Goal: Find contact information: Find contact information

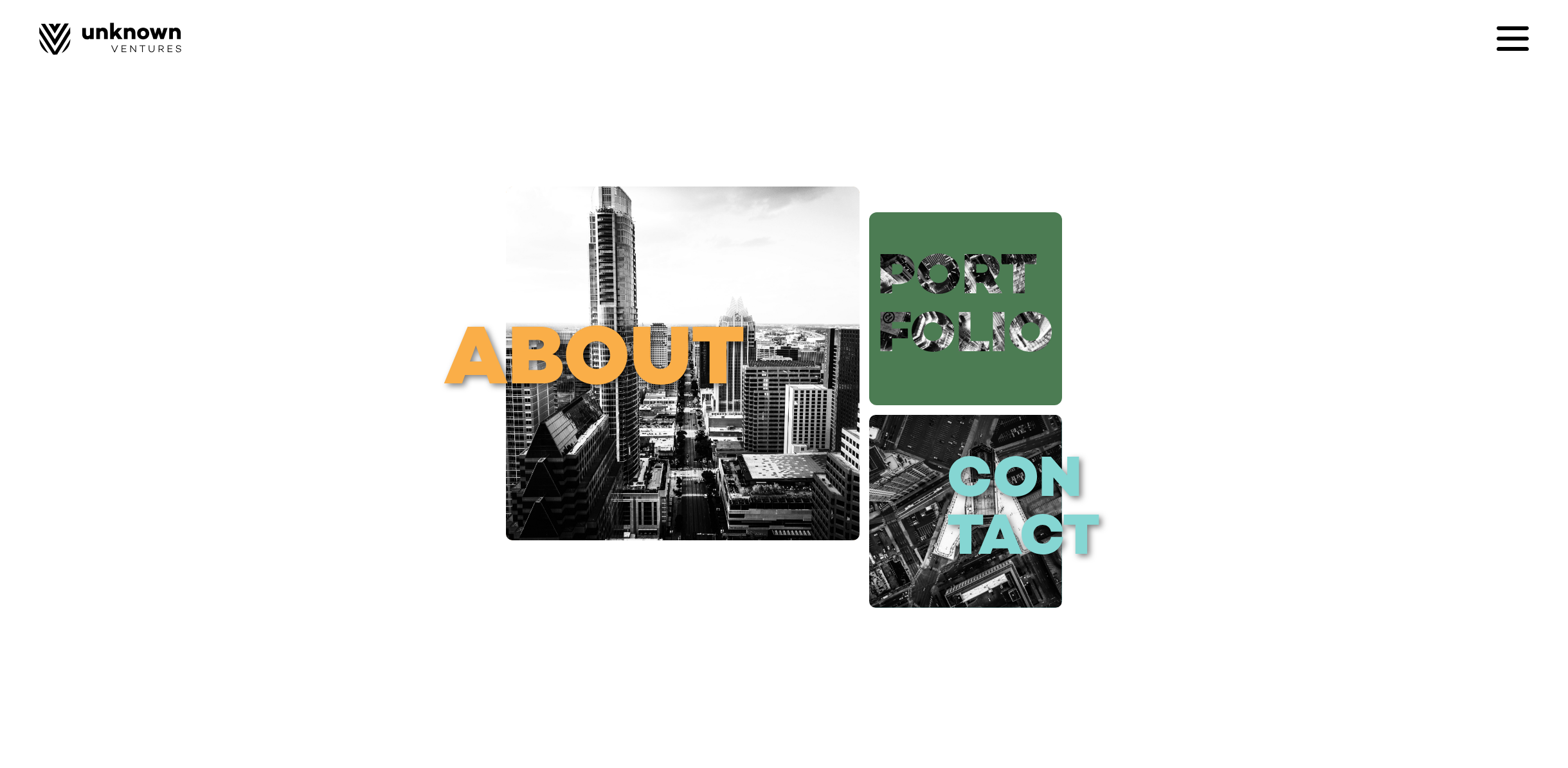
click at [1015, 284] on link "port folio" at bounding box center [965, 308] width 193 height 193
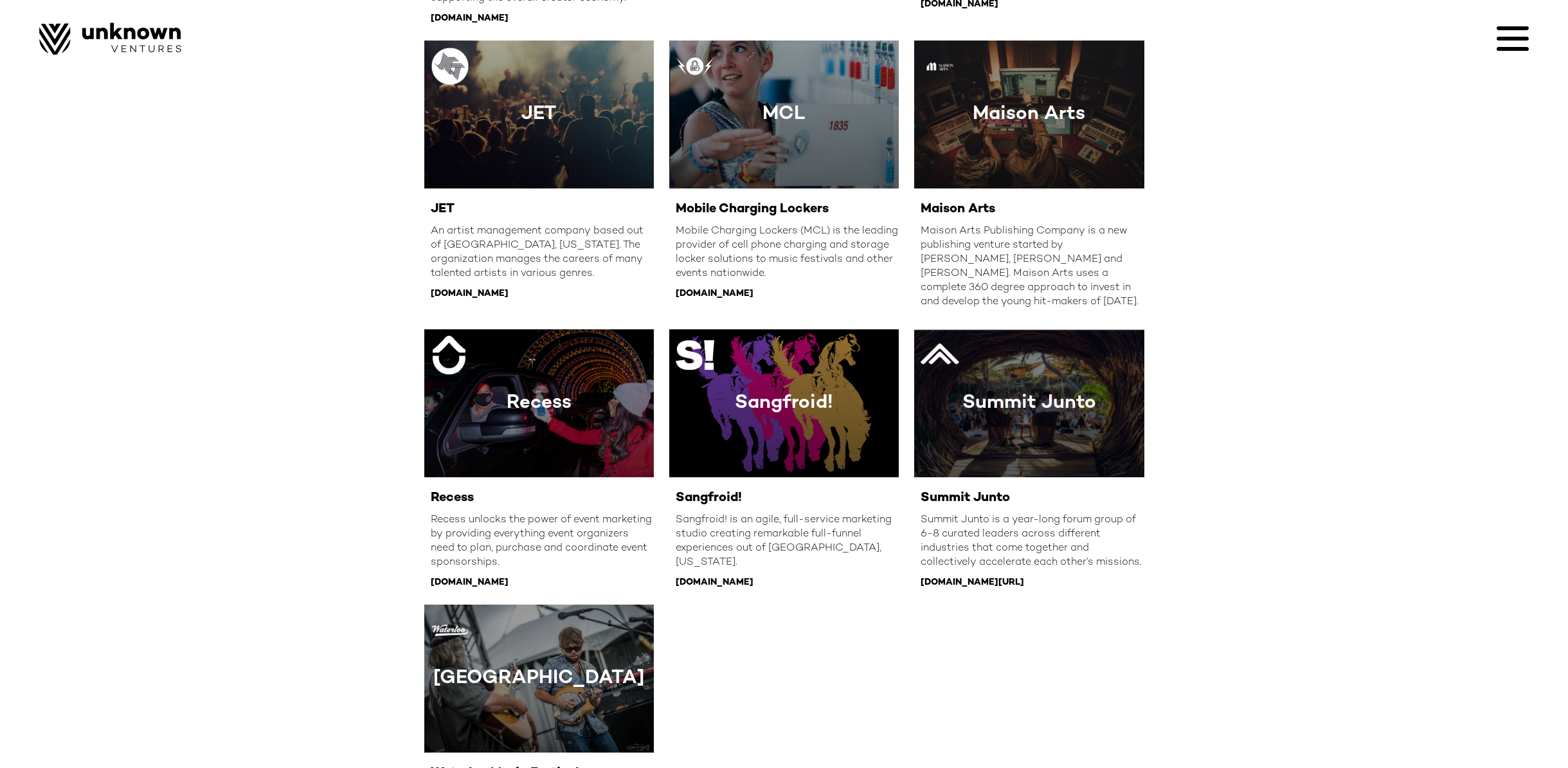
scroll to position [1223, 0]
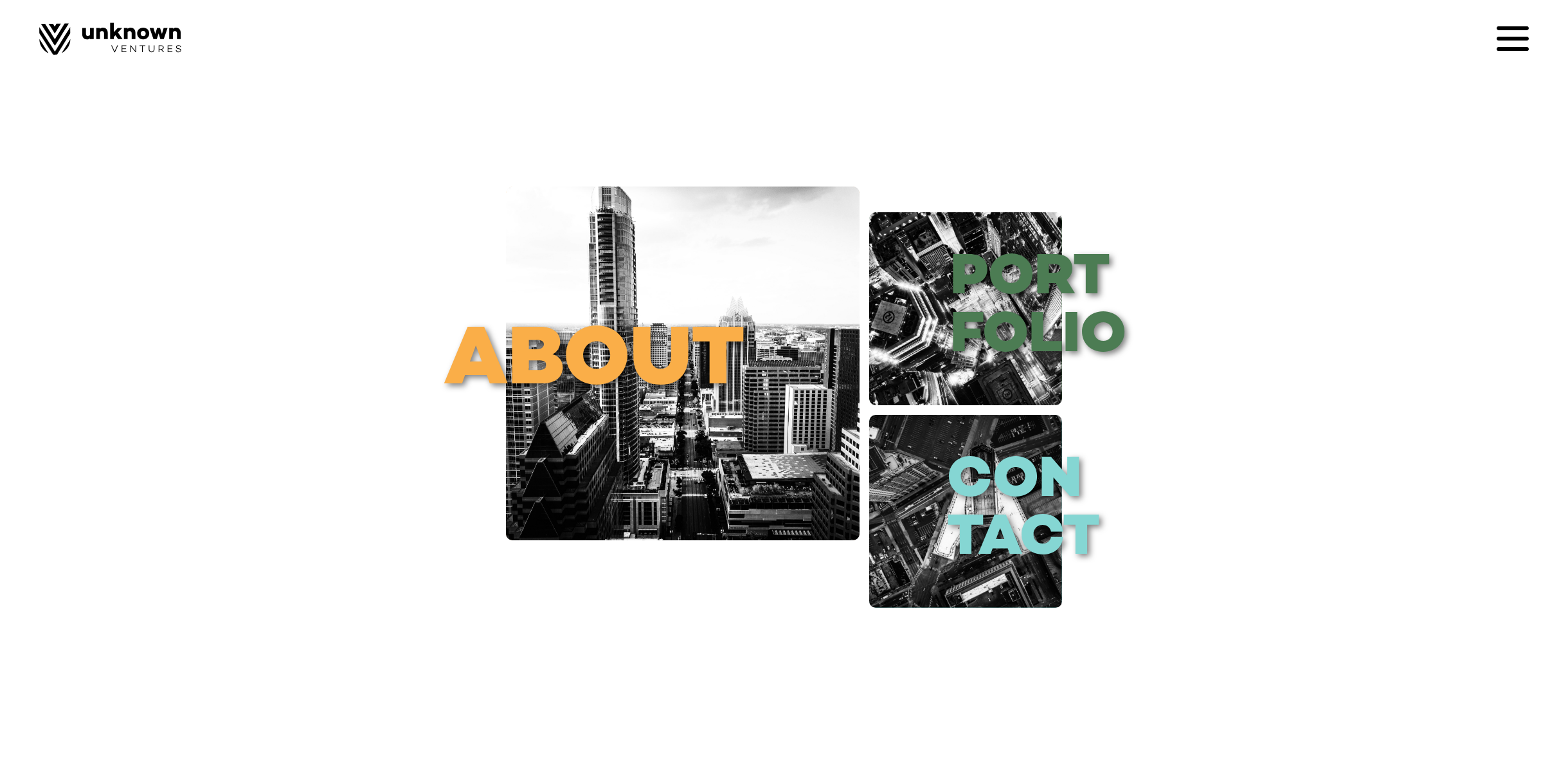
drag, startPoint x: 1544, startPoint y: 45, endPoint x: 1530, endPoint y: 45, distance: 14.0
click at [1544, 45] on div "About contact Portfolio blog Careers Designed by Sangfroid!" at bounding box center [784, 27] width 1568 height 55
click at [1522, 45] on icon at bounding box center [1513, 39] width 32 height 32
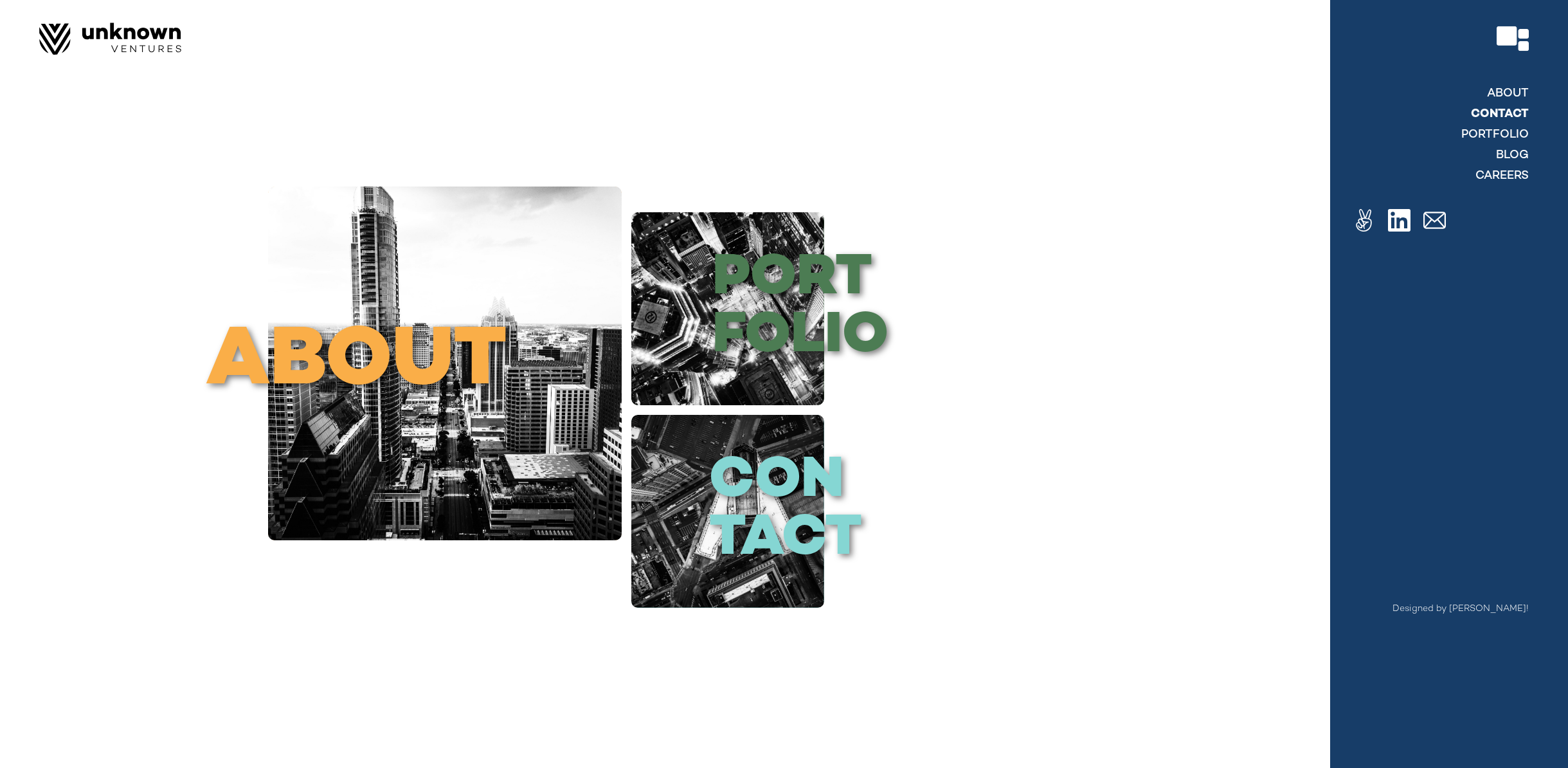
click at [1517, 115] on link "contact" at bounding box center [1500, 115] width 58 height 15
